Goal: Information Seeking & Learning: Learn about a topic

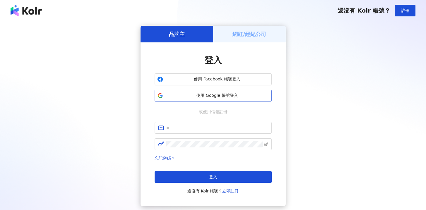
click at [237, 99] on button "使用 Google 帳號登入" at bounding box center [213, 96] width 117 height 12
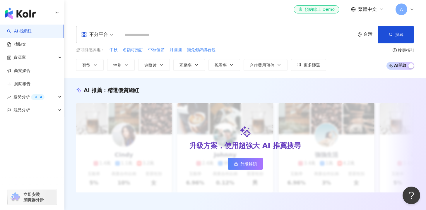
click at [212, 35] on input "search" at bounding box center [236, 35] width 231 height 11
type input "*"
paste input "**********"
type input "**********"
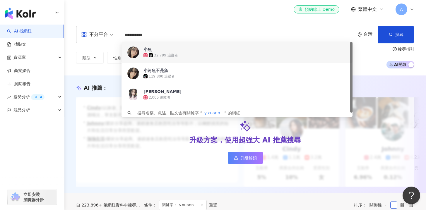
click at [238, 54] on div "32,799 追蹤者" at bounding box center [244, 55] width 203 height 6
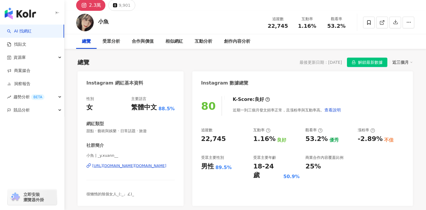
scroll to position [28, 0]
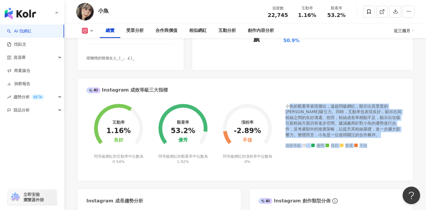
scroll to position [0, 0]
click at [343, 128] on div "小魚的觀看率表現傑出，遠超同級網紅，顯示出其受眾的[PERSON_NAME]吸引力。同時，互動率也表現良好，顯示出與粉絲之間的良好溝通。然而，粉絲成長率稍顯不…" at bounding box center [344, 121] width 119 height 35
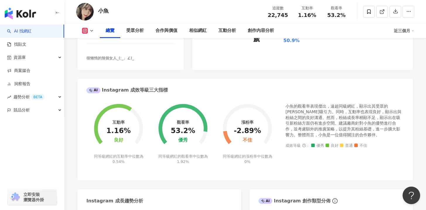
drag, startPoint x: 199, startPoint y: 151, endPoint x: 165, endPoint y: 104, distance: 58.4
click at [165, 104] on foreignobject at bounding box center [183, 125] width 64 height 58
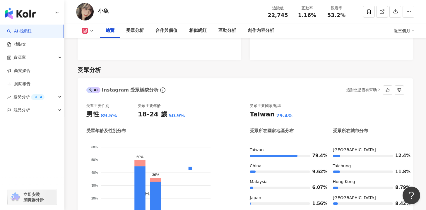
scroll to position [466, 0]
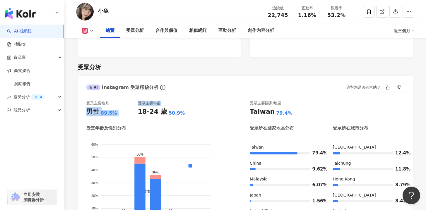
drag, startPoint x: 136, startPoint y: 106, endPoint x: 191, endPoint y: 105, distance: 55.0
click at [192, 105] on div "受眾主要性別 男性 89.5% 受眾主要年齡 18-24 歲 50.9%" at bounding box center [163, 109] width 154 height 16
click at [191, 105] on div "受眾主要性別 男性 89.5% 受眾主要年齡 18-24 歲 50.9%" at bounding box center [163, 109] width 154 height 16
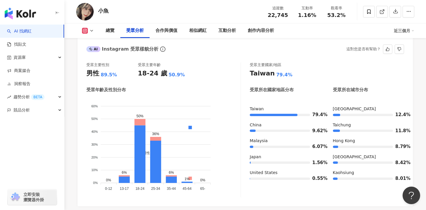
scroll to position [505, 0]
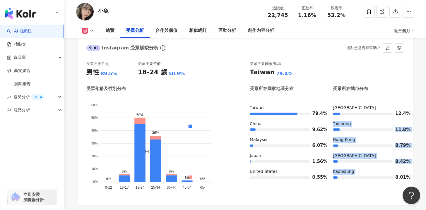
drag, startPoint x: 409, startPoint y: 116, endPoint x: 395, endPoint y: 180, distance: 65.3
click at [395, 180] on div "受眾主要性別 男性 89.5% 受眾主要年齡 18-24 歲 50.9% 受眾年齡及性別分布 男性 女性 60% 60% 50% 50% 40% 40% 30…" at bounding box center [245, 130] width 335 height 150
click at [395, 180] on div "8.01%" at bounding box center [368, 178] width 71 height 6
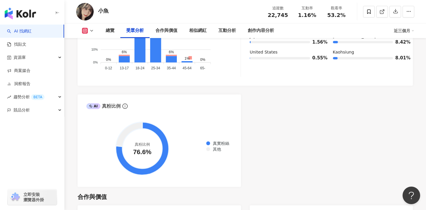
scroll to position [638, 0]
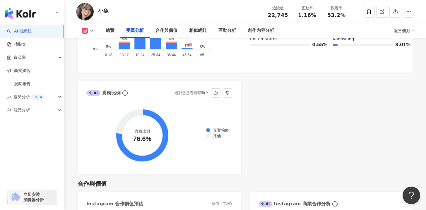
drag, startPoint x: 207, startPoint y: 132, endPoint x: 229, endPoint y: 140, distance: 23.9
click at [230, 140] on div "真實粉絲 其他" at bounding box center [217, 133] width 26 height 13
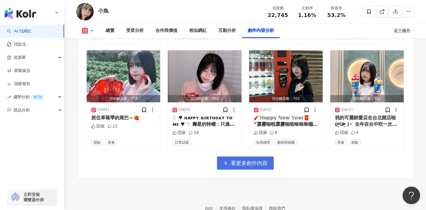
scroll to position [2029, 0]
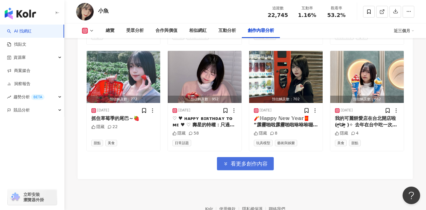
click at [254, 165] on span "看更多創作內容" at bounding box center [249, 164] width 37 height 6
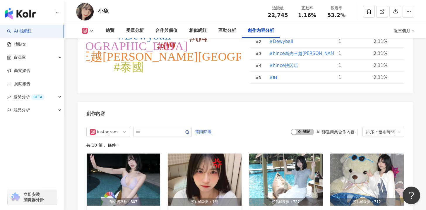
scroll to position [1766, 0]
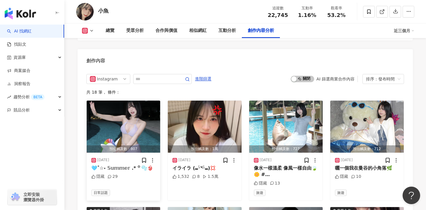
click at [125, 117] on img "button" at bounding box center [123, 127] width 73 height 52
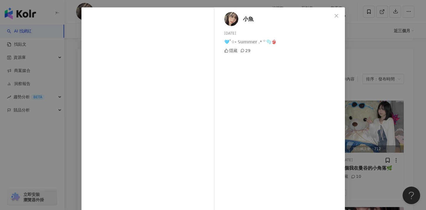
scroll to position [45, 0]
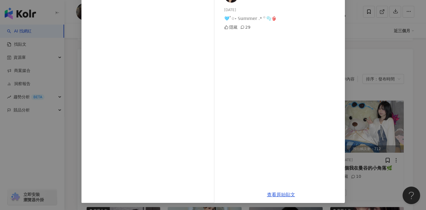
click at [364, 120] on div "小魚 [DATE] 🩵˚☆˖ 𝕊𝕦𝕞𝕞𝕖𝕣 .* ꙳ 🫧👙 隱藏 29 查看原始貼文" at bounding box center [213, 105] width 426 height 210
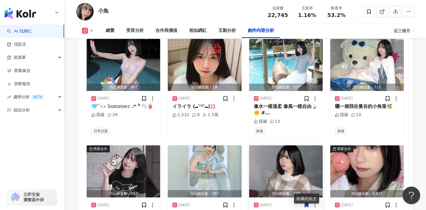
scroll to position [1833, 0]
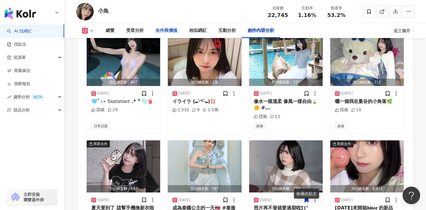
click at [157, 32] on div "合作與價值" at bounding box center [166, 30] width 22 height 7
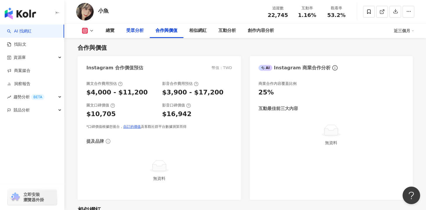
click at [132, 31] on div "受眾分析" at bounding box center [135, 30] width 18 height 7
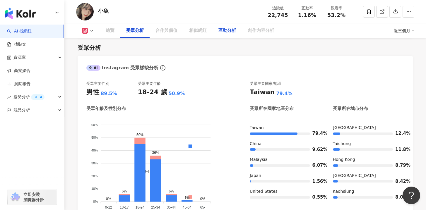
click at [102, 27] on div "總覽" at bounding box center [110, 30] width 20 height 15
